Goal: Communication & Community: Share content

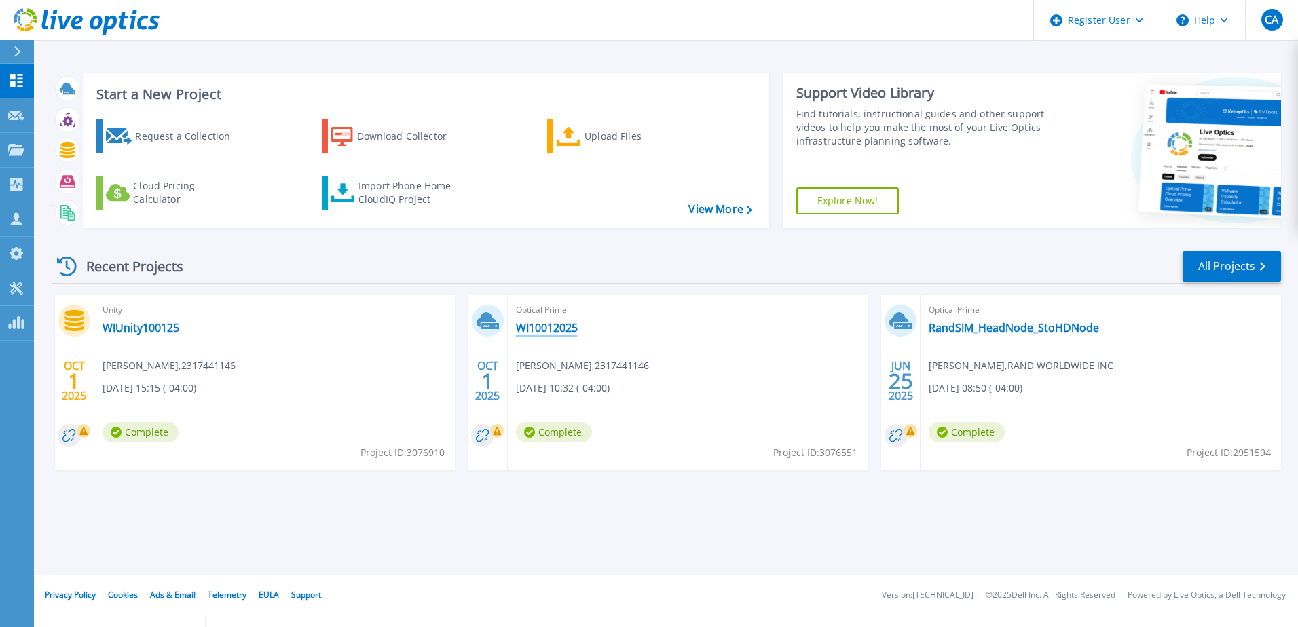
click at [557, 325] on link "WI10012025" at bounding box center [547, 328] width 62 height 14
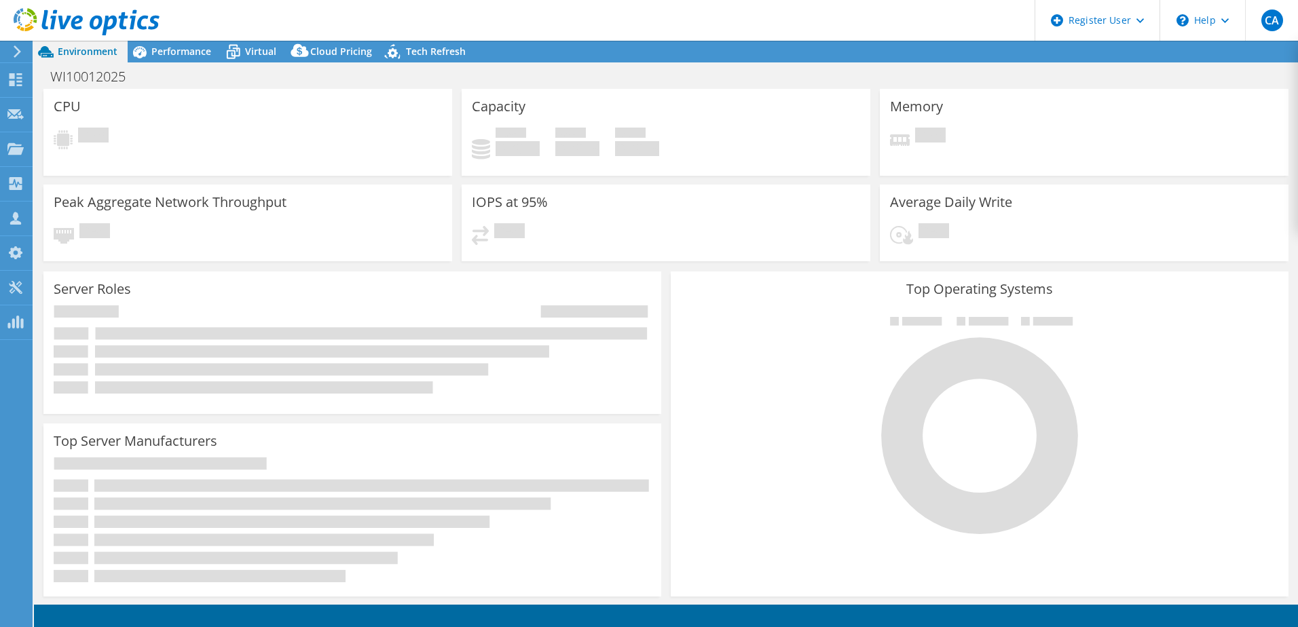
select select "USD"
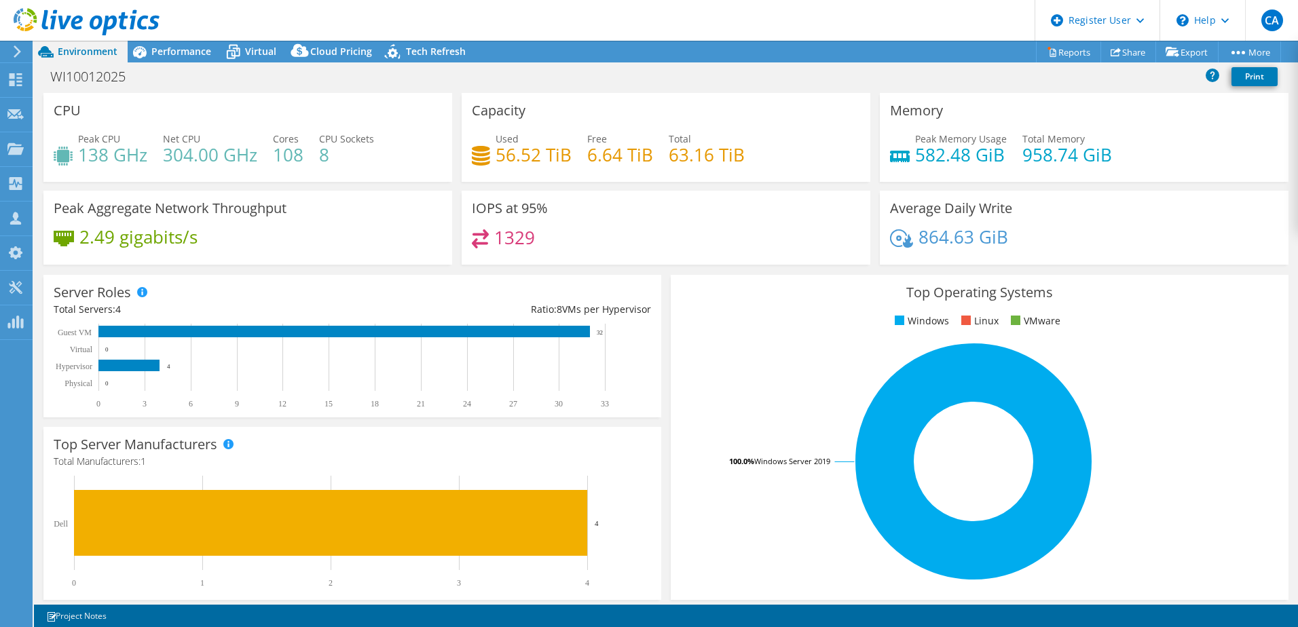
select select "USD"
click at [1133, 50] on link "Share" at bounding box center [1129, 51] width 56 height 21
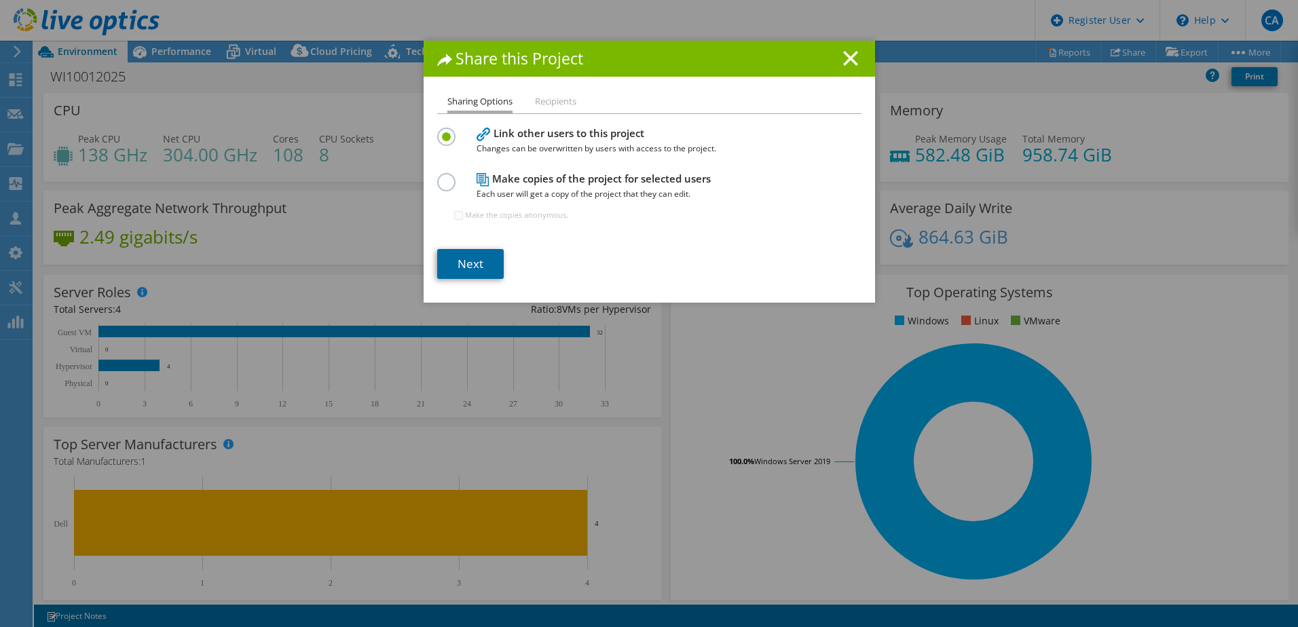
click at [484, 270] on link "Next" at bounding box center [470, 264] width 67 height 30
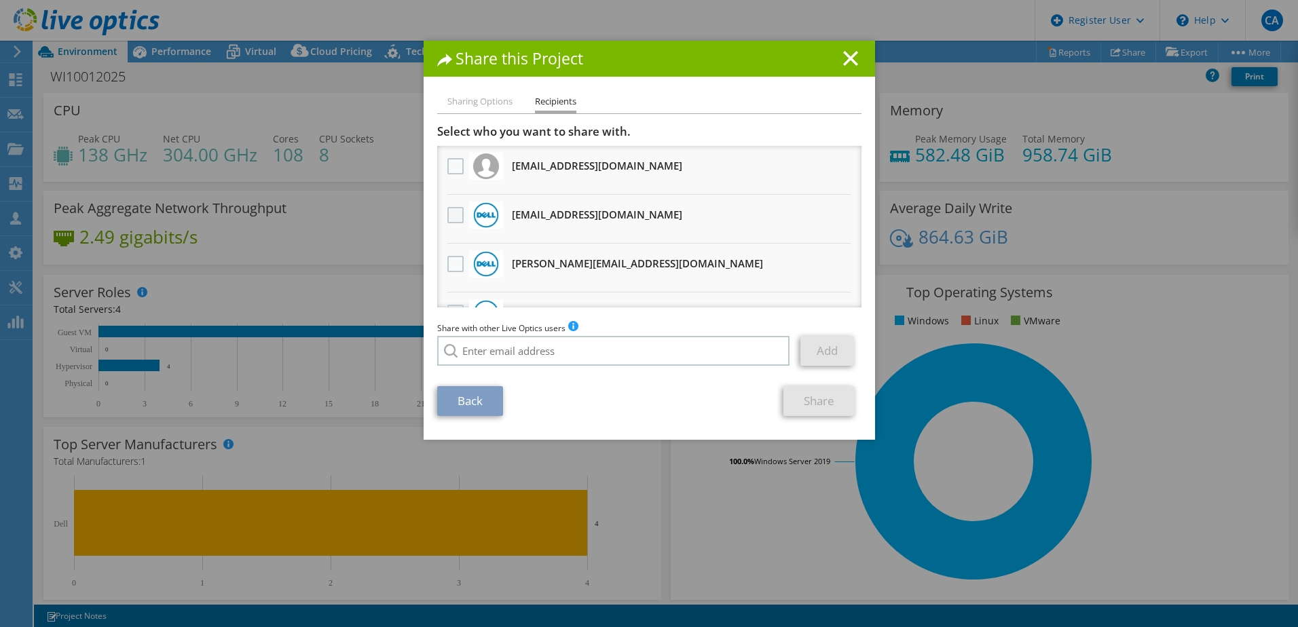
click at [458, 217] on label at bounding box center [457, 215] width 20 height 16
click at [0, 0] on input "checkbox" at bounding box center [0, 0] width 0 height 0
click at [822, 397] on link "Share" at bounding box center [819, 401] width 71 height 30
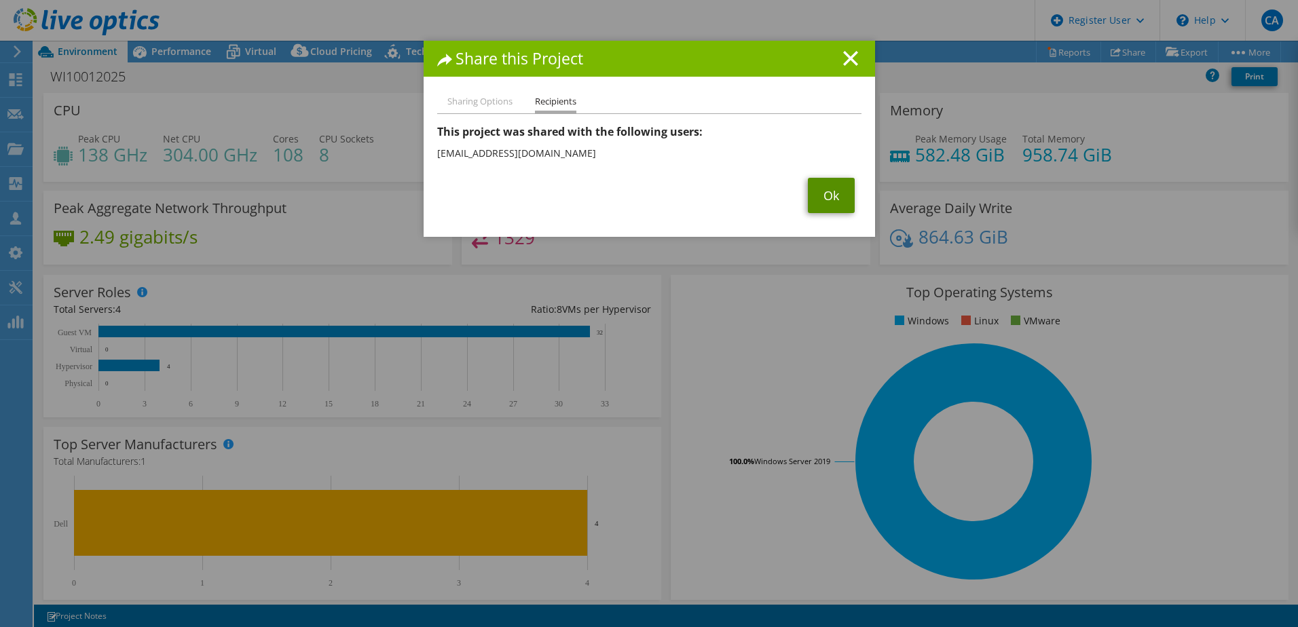
click at [825, 192] on link "Ok" at bounding box center [831, 195] width 47 height 35
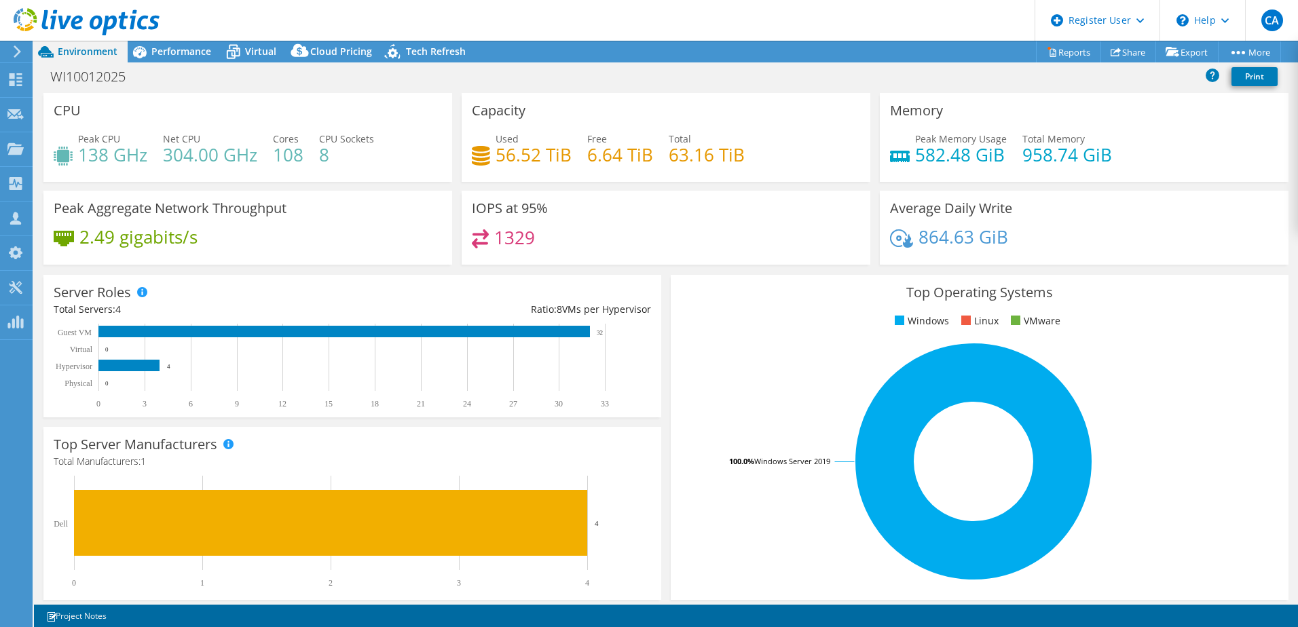
click at [592, 69] on div "WI10012025 Print" at bounding box center [666, 76] width 1264 height 25
click at [1128, 52] on link "Share" at bounding box center [1129, 51] width 56 height 21
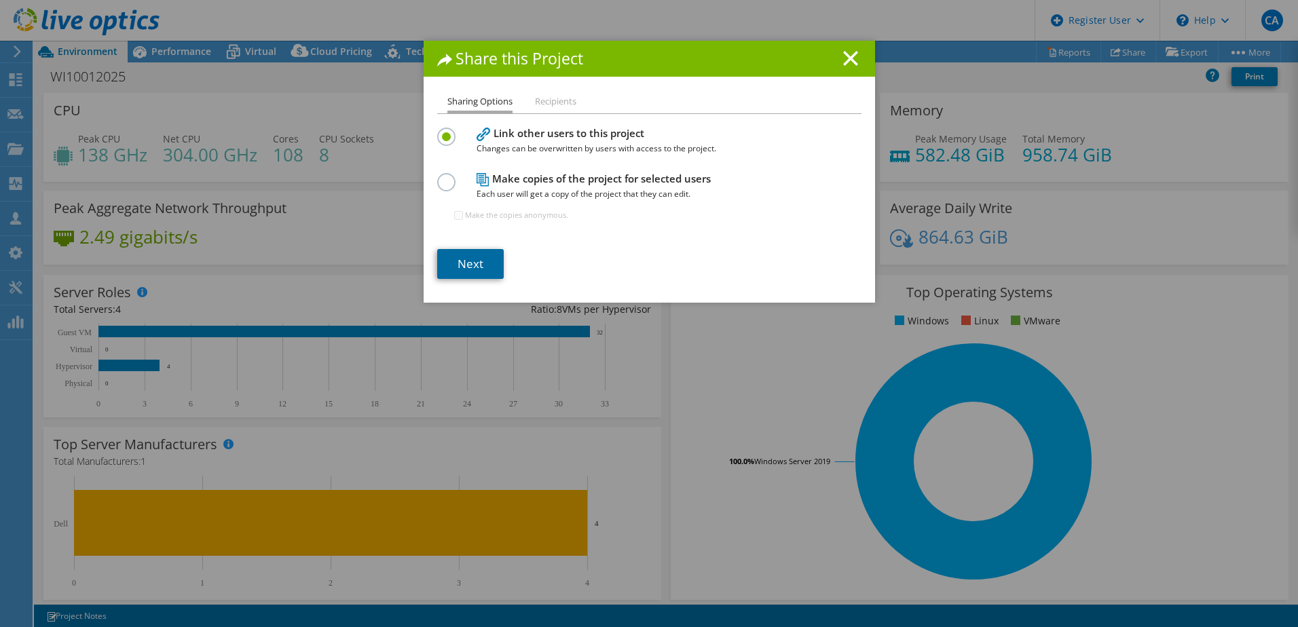
click at [460, 260] on link "Next" at bounding box center [470, 264] width 67 height 30
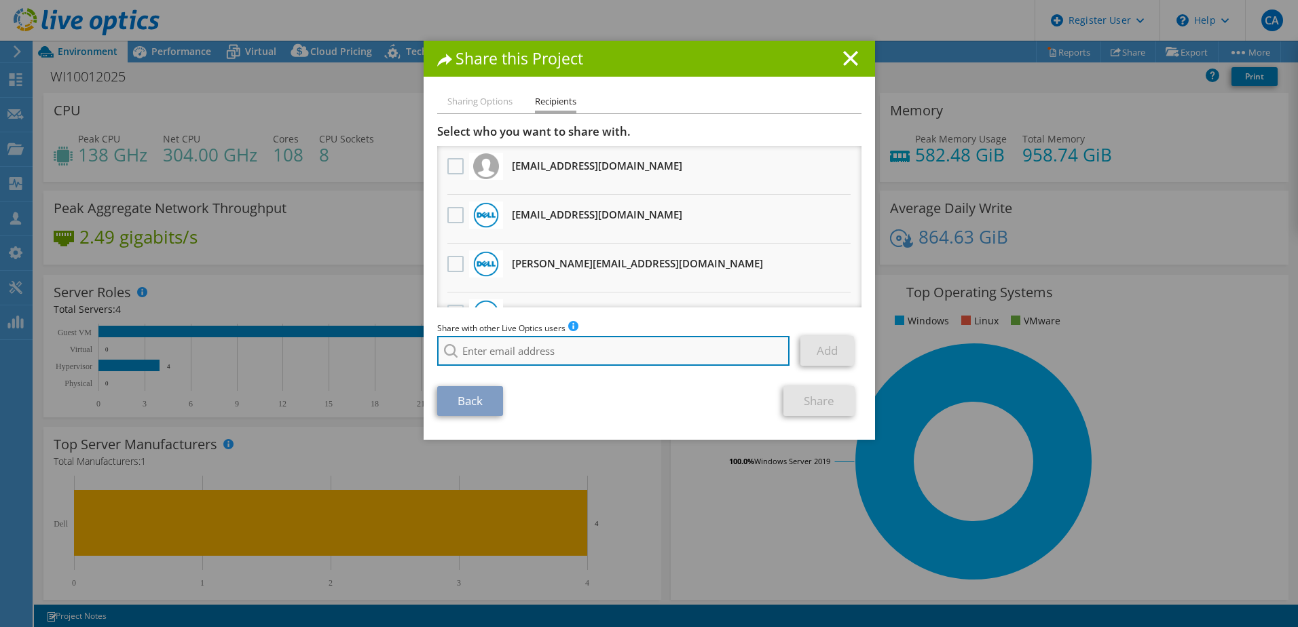
click at [545, 338] on input "search" at bounding box center [613, 351] width 353 height 30
type input "Casey"
click at [710, 88] on div "Share this Project Sharing Options Recipients Link other users to this project …" at bounding box center [650, 240] width 452 height 399
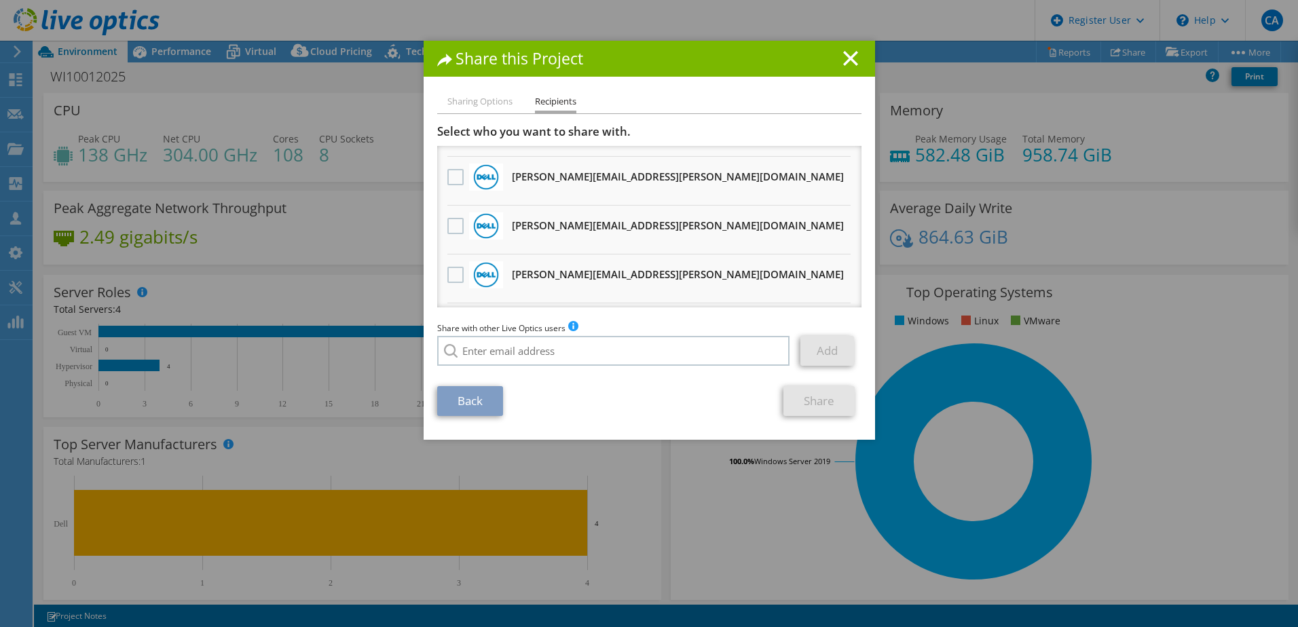
drag, startPoint x: 450, startPoint y: 278, endPoint x: 474, endPoint y: 289, distance: 26.1
click at [450, 278] on label at bounding box center [457, 275] width 20 height 16
click at [0, 0] on input "checkbox" at bounding box center [0, 0] width 0 height 0
click at [799, 397] on link "Share" at bounding box center [819, 401] width 71 height 30
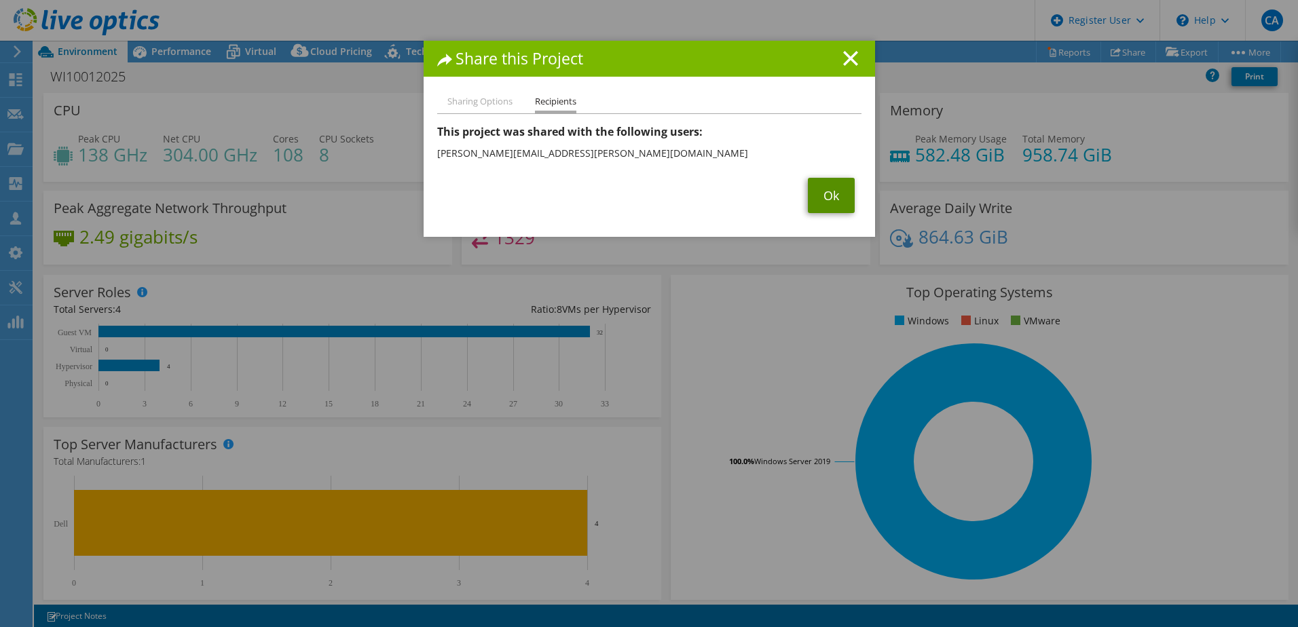
click at [833, 194] on link "Ok" at bounding box center [831, 195] width 47 height 35
